Goal: Find specific page/section: Find specific page/section

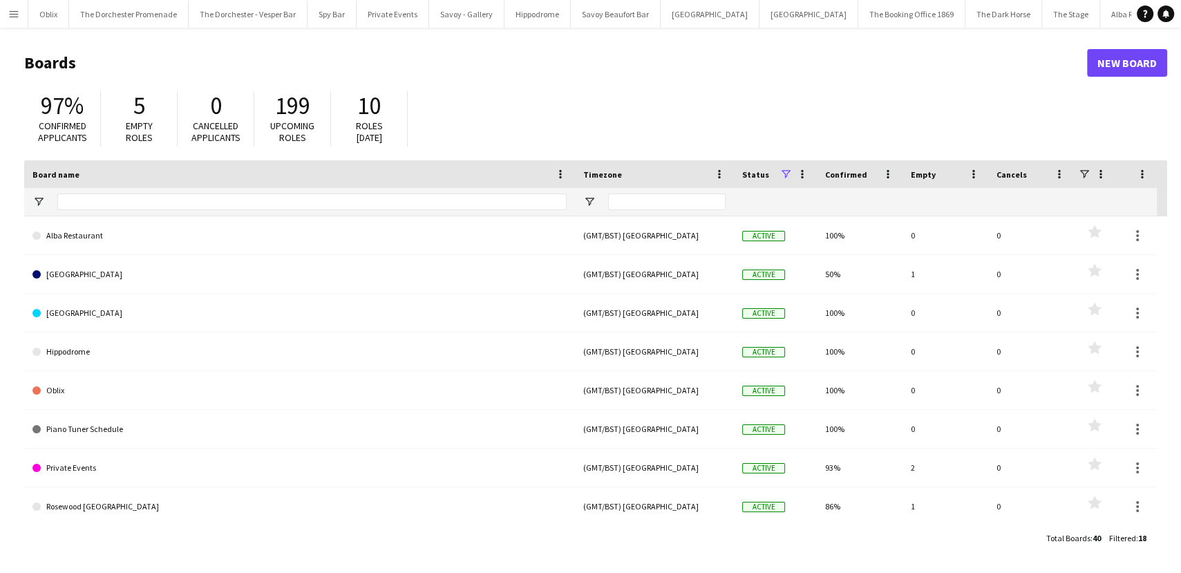
click at [7, 16] on button "Menu" at bounding box center [14, 14] width 28 height 28
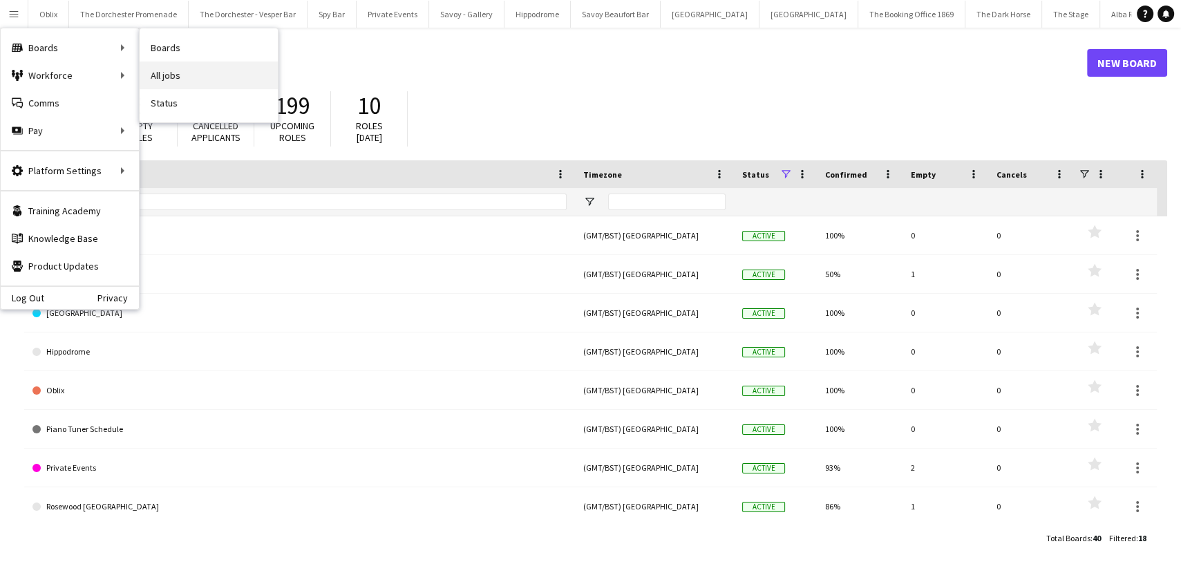
click at [182, 68] on link "All jobs" at bounding box center [209, 75] width 138 height 28
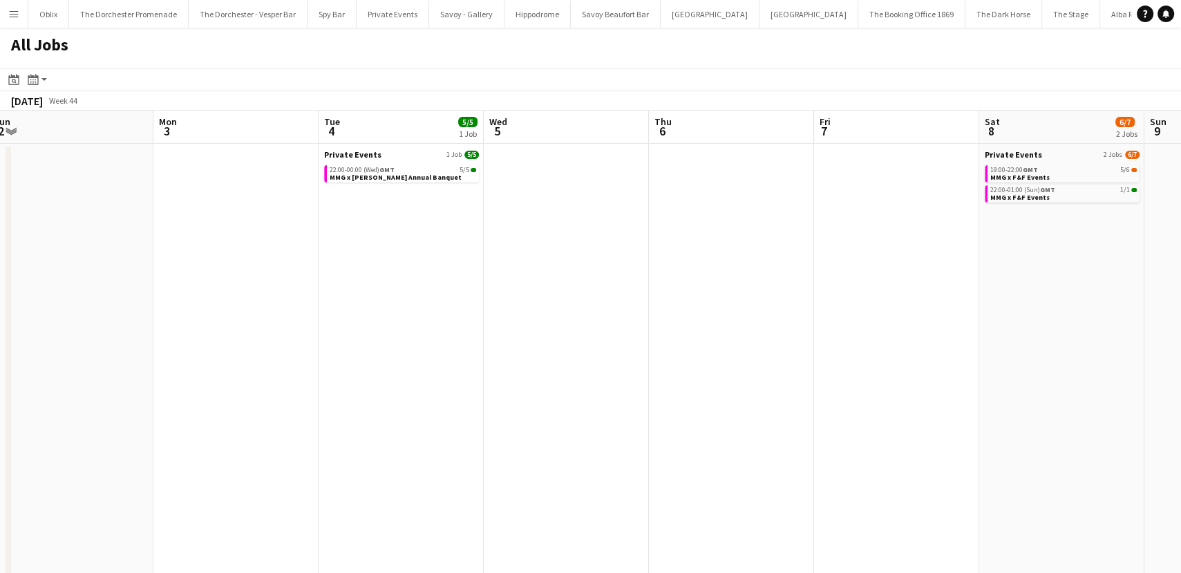
scroll to position [0, 507]
click at [393, 182] on div "Private Events 1 Job [DATE] 22:00-00:00 (Wed) GMT 5/5 MMG x [PERSON_NAME] Annua…" at bounding box center [401, 167] width 155 height 36
click at [394, 175] on span "MMG x [PERSON_NAME] Annual Banquet" at bounding box center [395, 177] width 132 height 9
click at [584, 283] on app-date-cell at bounding box center [565, 425] width 165 height 562
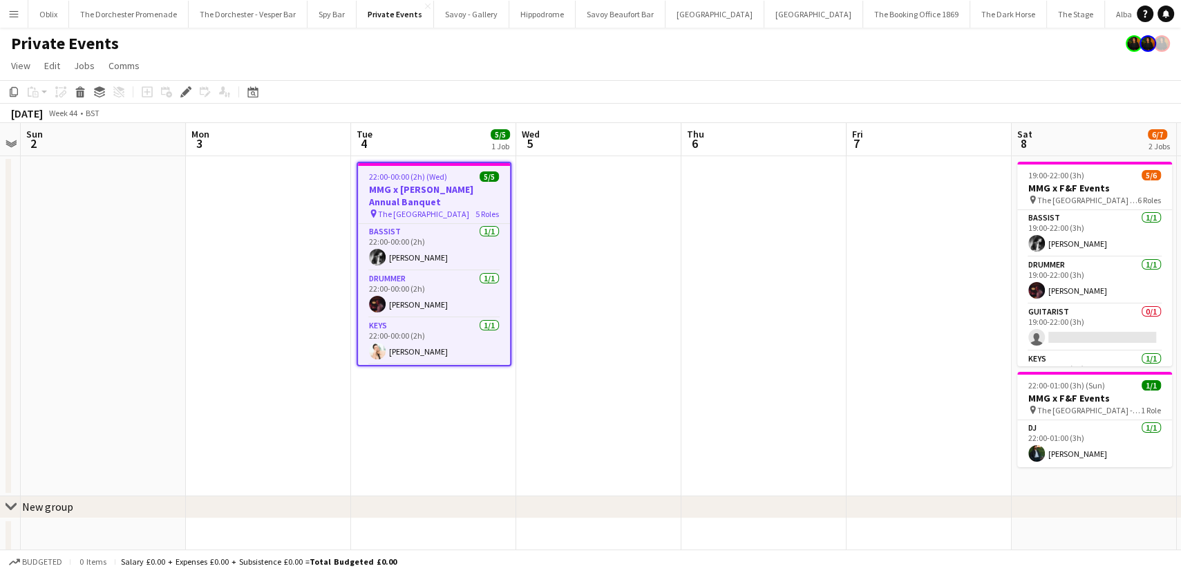
click at [580, 241] on app-date-cell at bounding box center [598, 326] width 165 height 340
